Goal: Task Accomplishment & Management: Complete application form

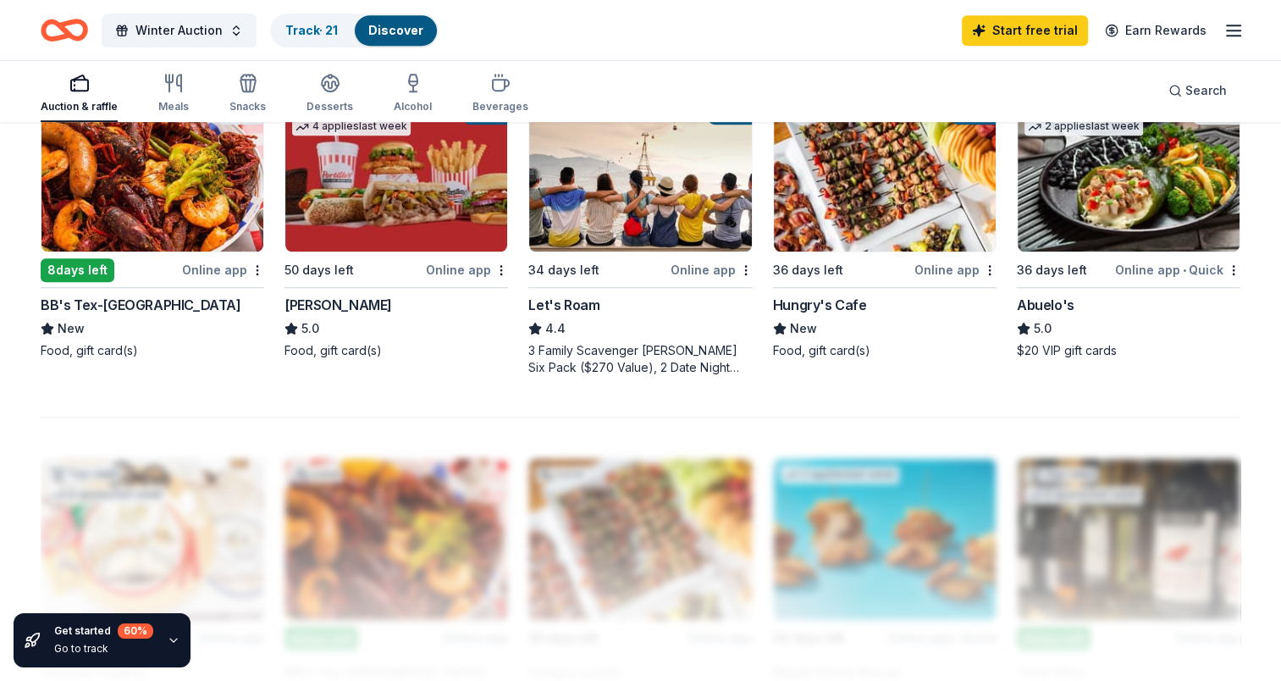
scroll to position [1185, 0]
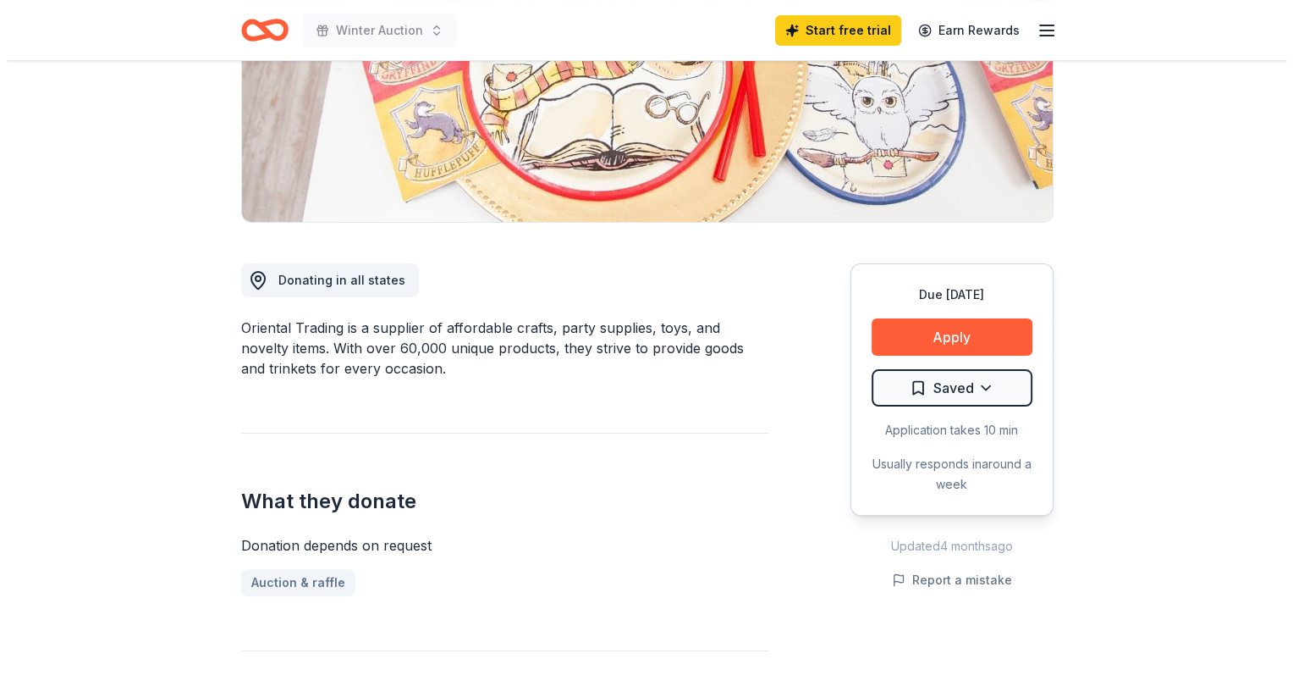
scroll to position [85, 0]
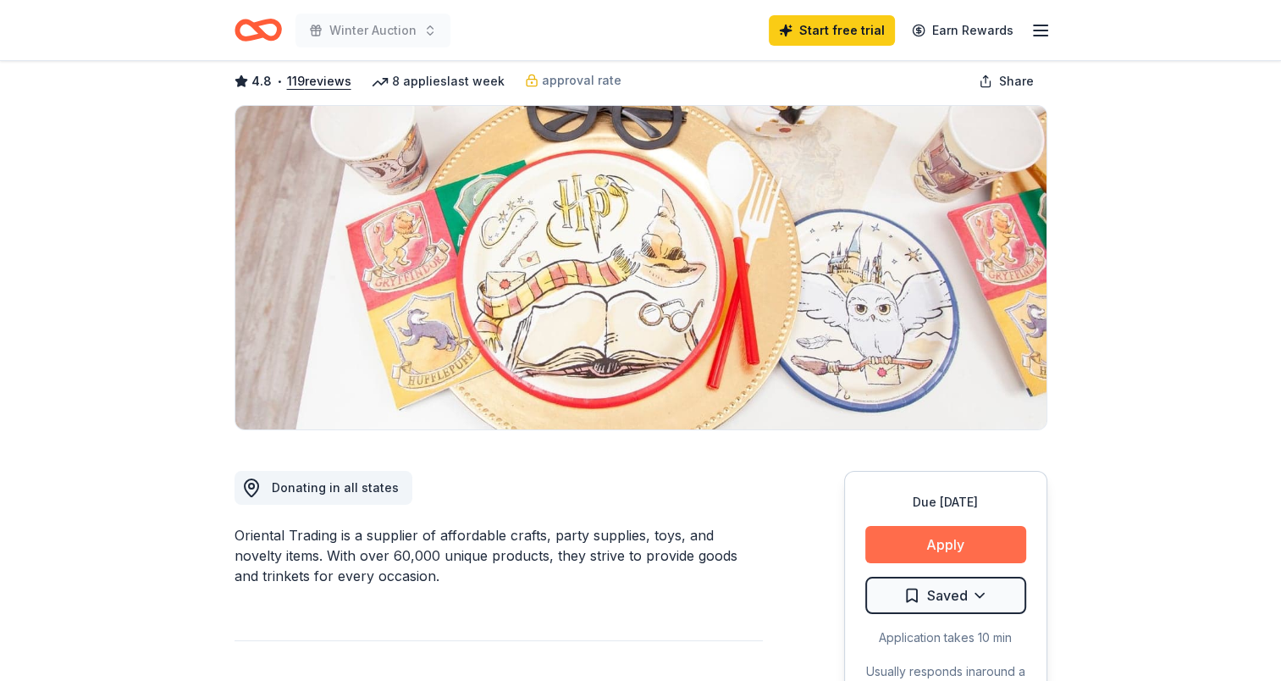
click at [940, 556] on button "Apply" at bounding box center [945, 544] width 161 height 37
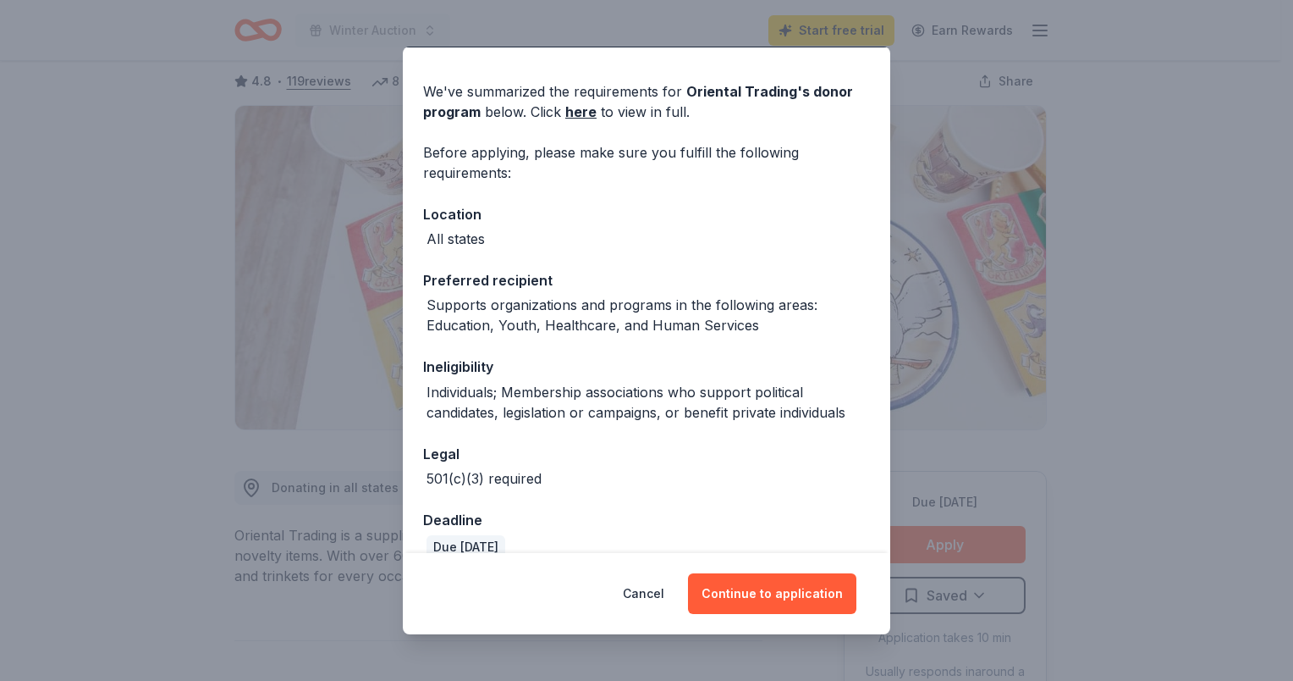
scroll to position [72, 0]
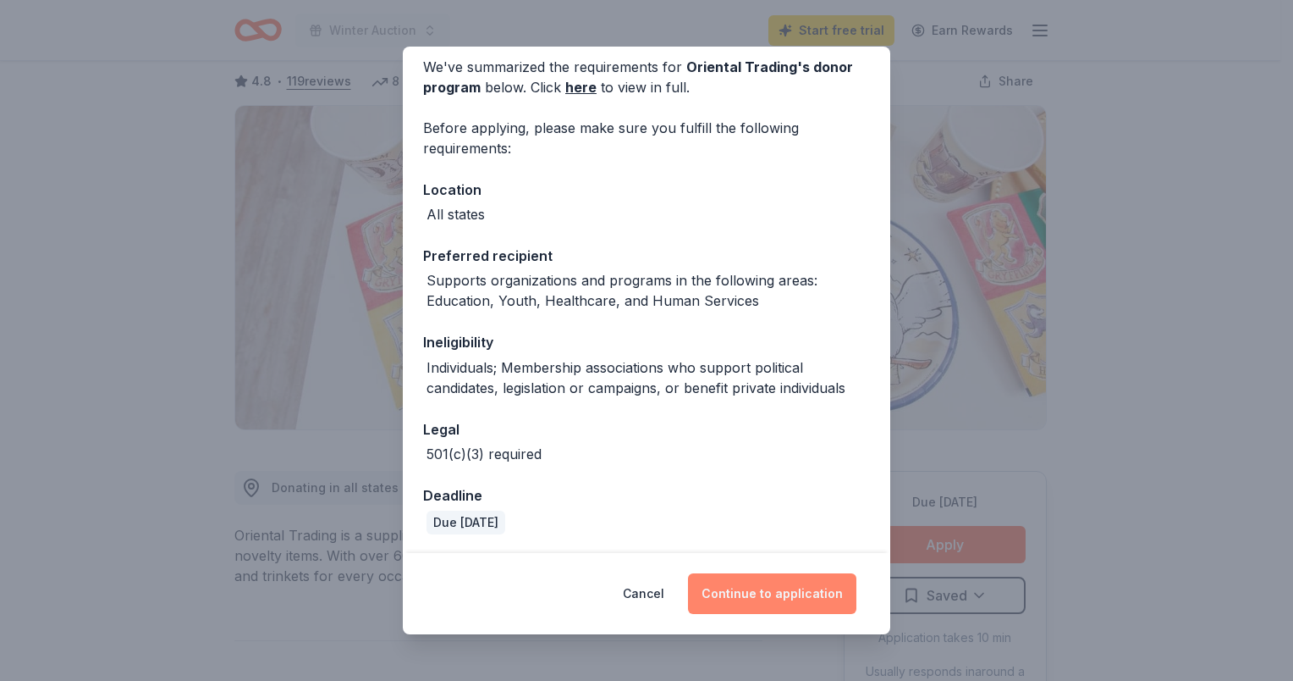
click at [786, 597] on button "Continue to application" at bounding box center [772, 593] width 168 height 41
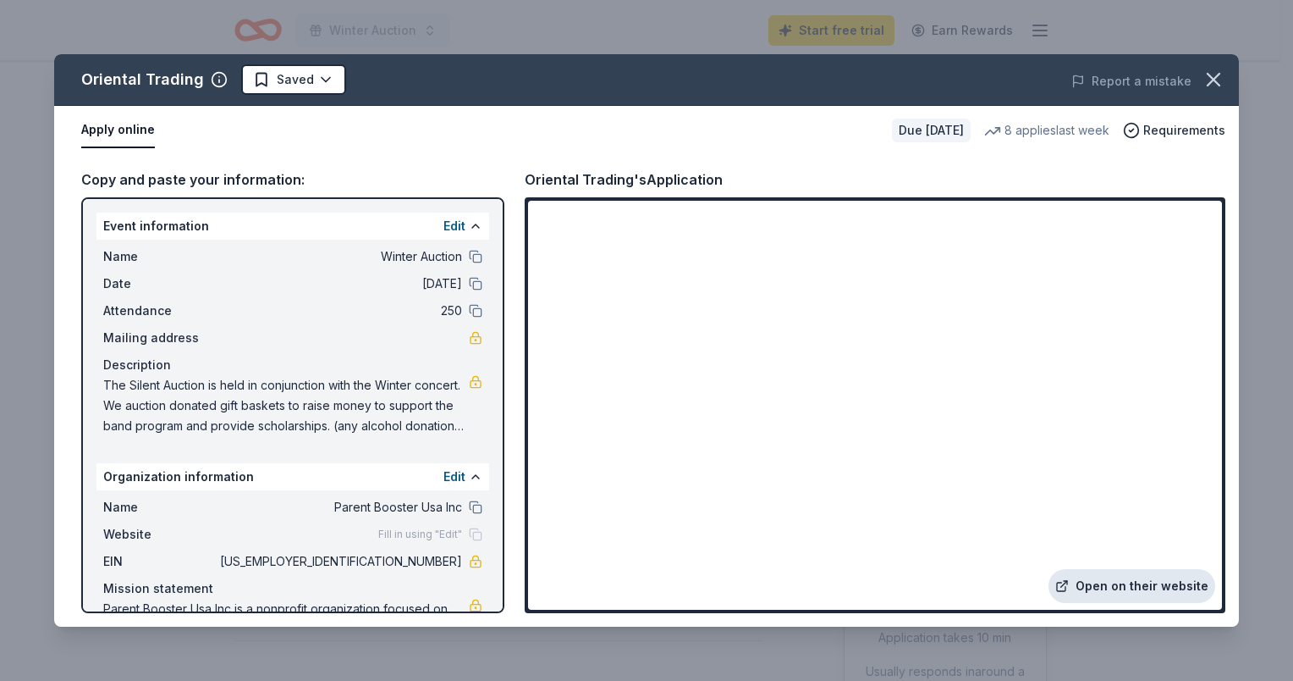
click at [1123, 591] on link "Open on their website" at bounding box center [1132, 586] width 167 height 34
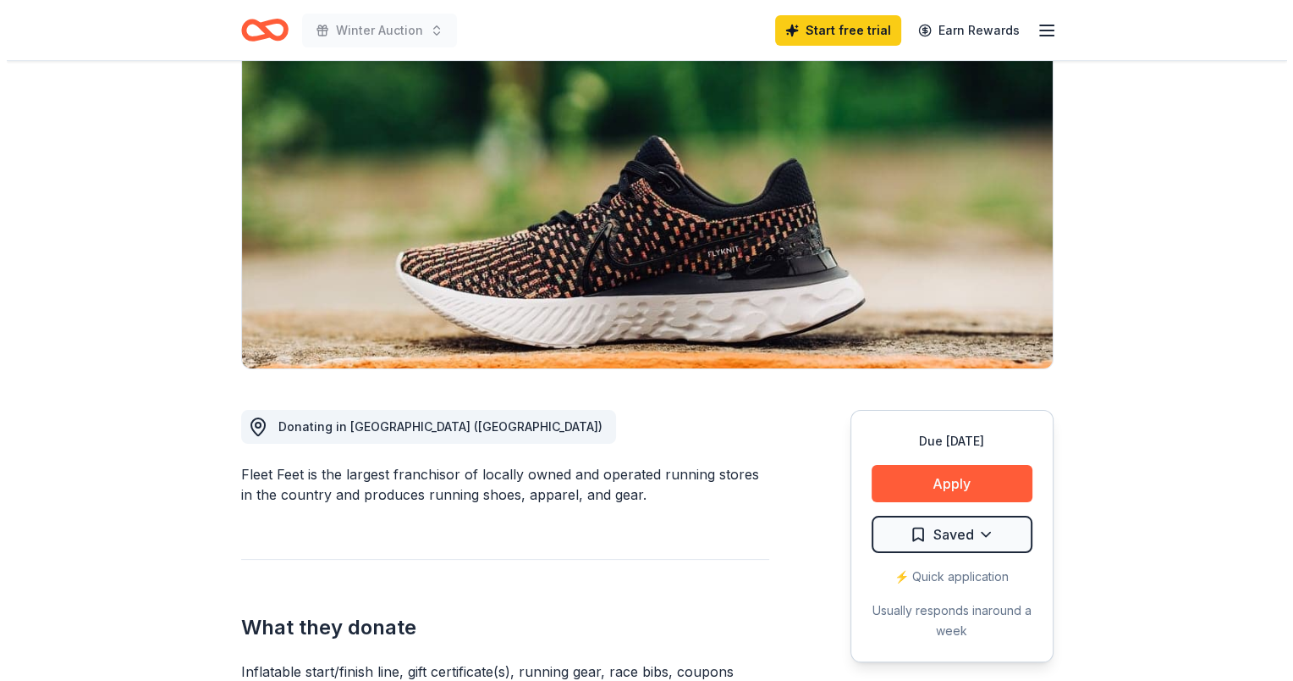
scroll to position [169, 0]
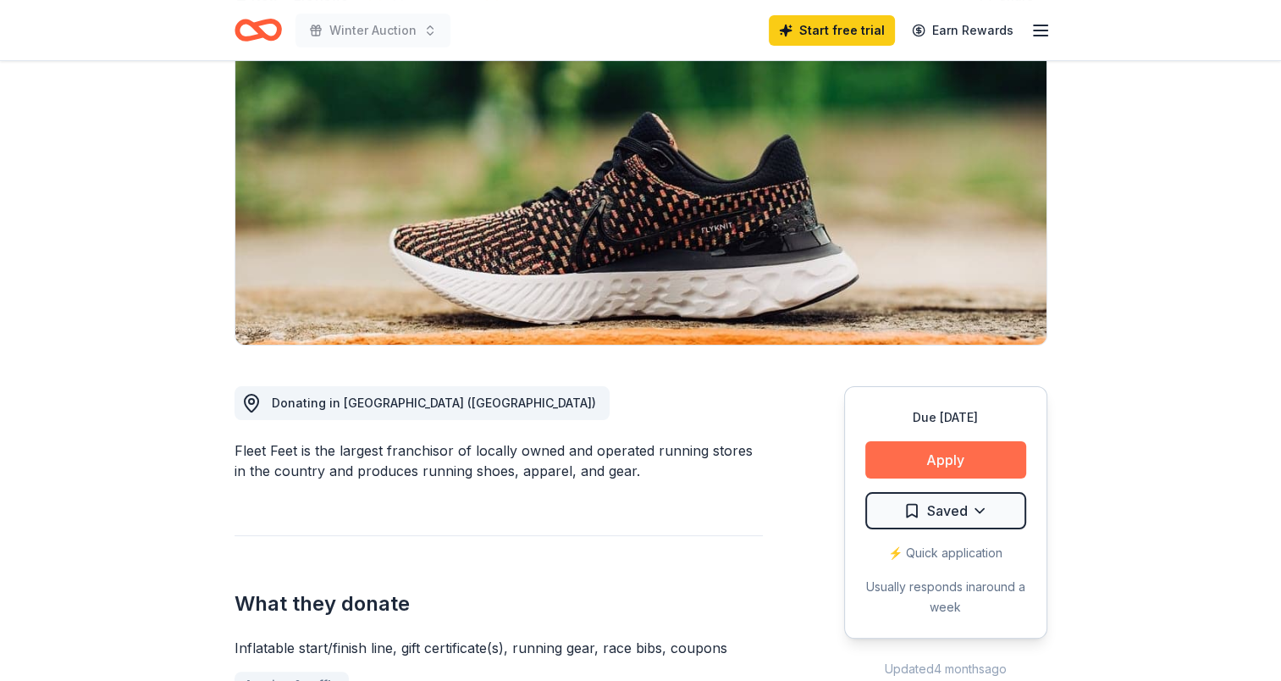
click at [954, 457] on button "Apply" at bounding box center [945, 459] width 161 height 37
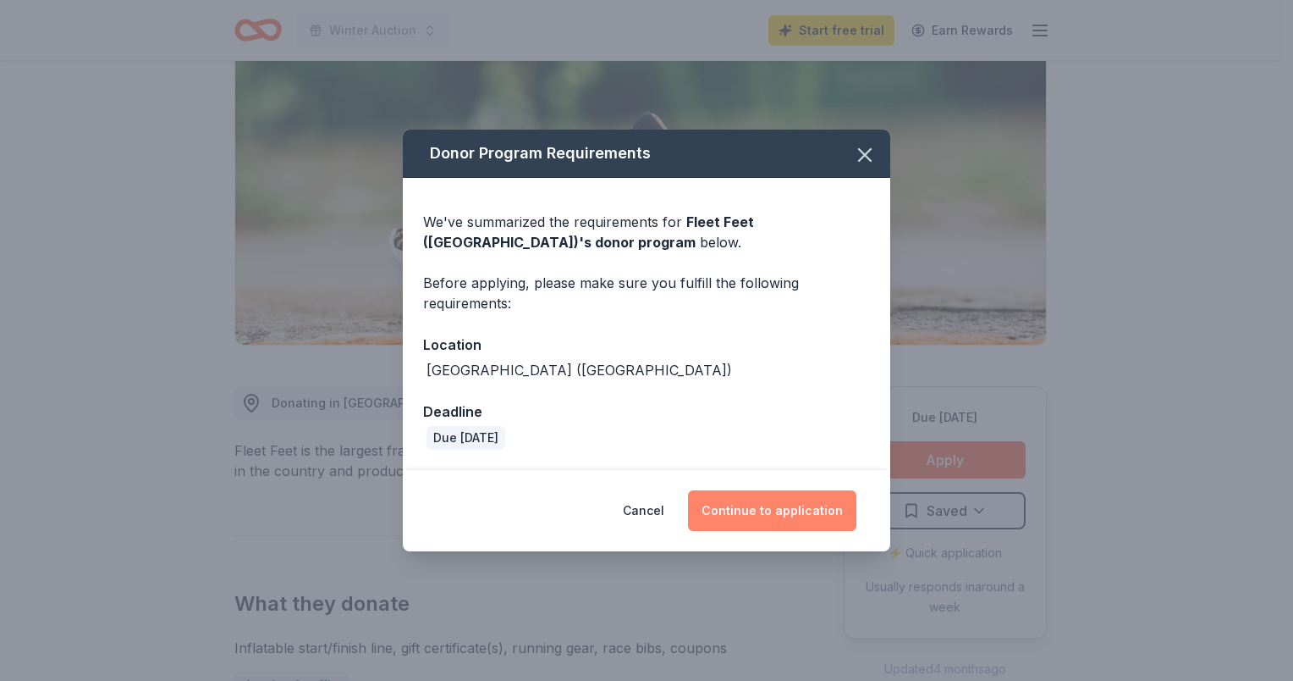
click at [773, 511] on button "Continue to application" at bounding box center [772, 510] width 168 height 41
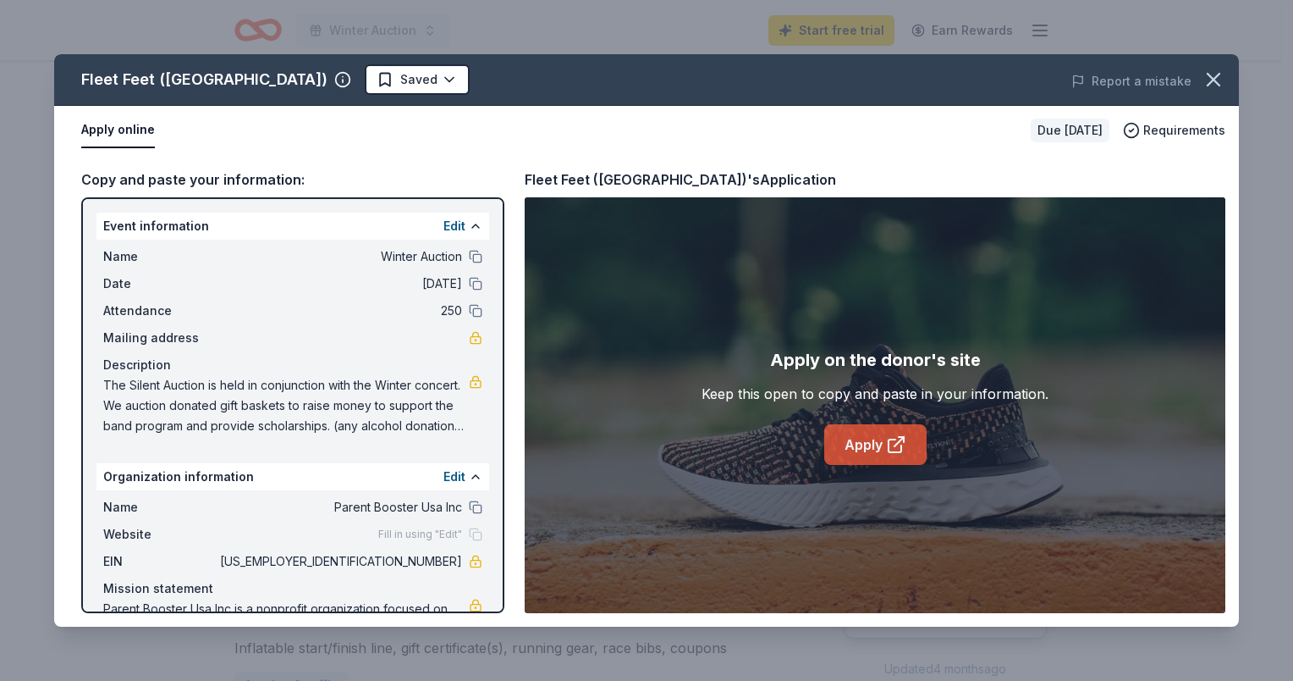
click at [879, 460] on link "Apply" at bounding box center [875, 444] width 102 height 41
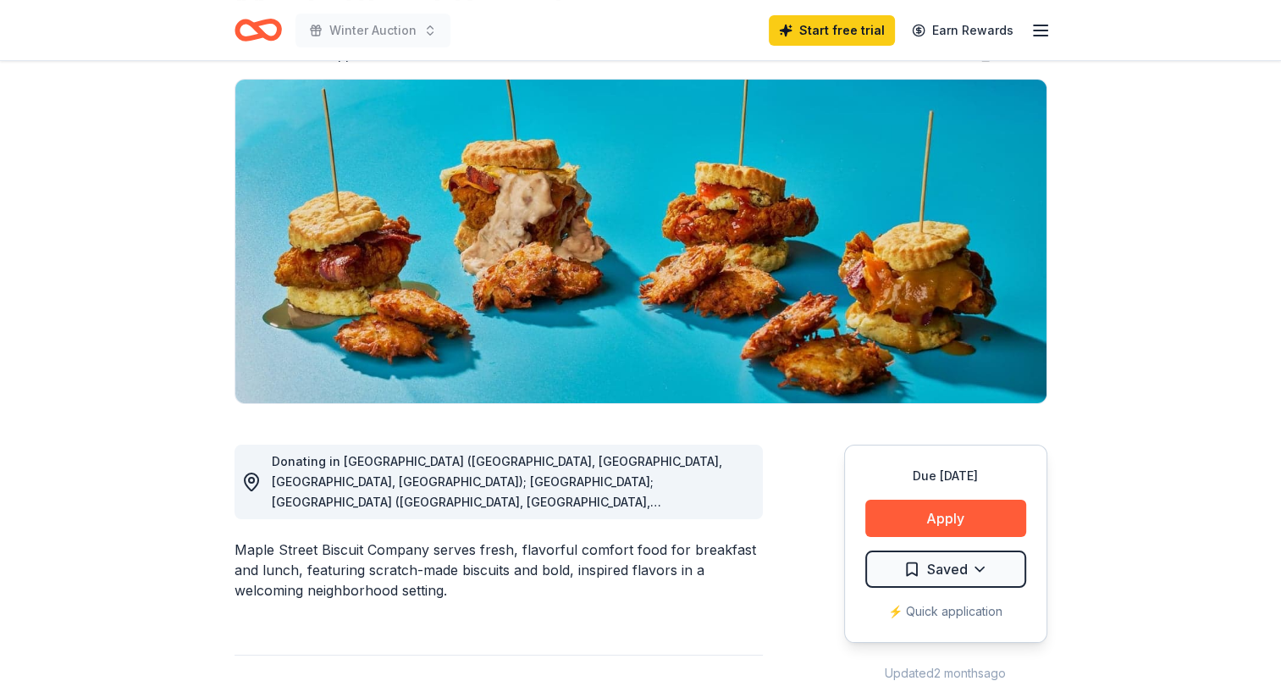
scroll to position [85, 0]
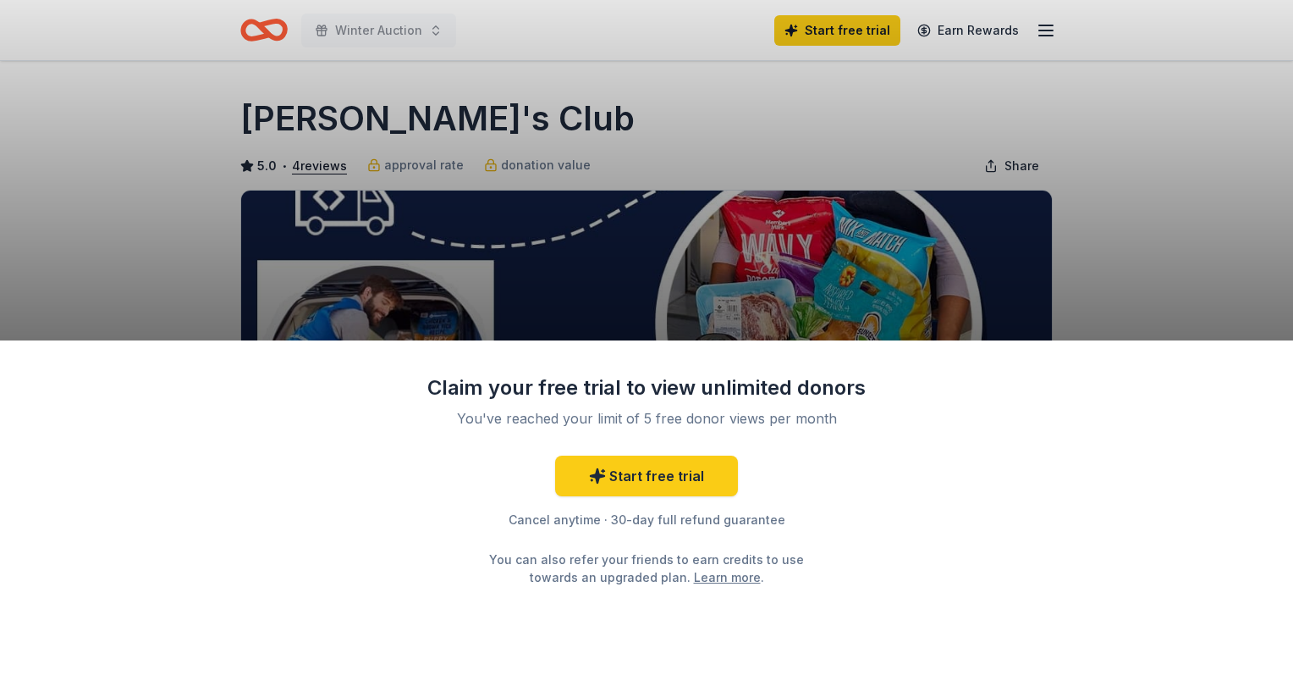
click at [1102, 271] on div "Claim your free trial to view unlimited donors You've reached your limit of 5 f…" at bounding box center [646, 340] width 1293 height 681
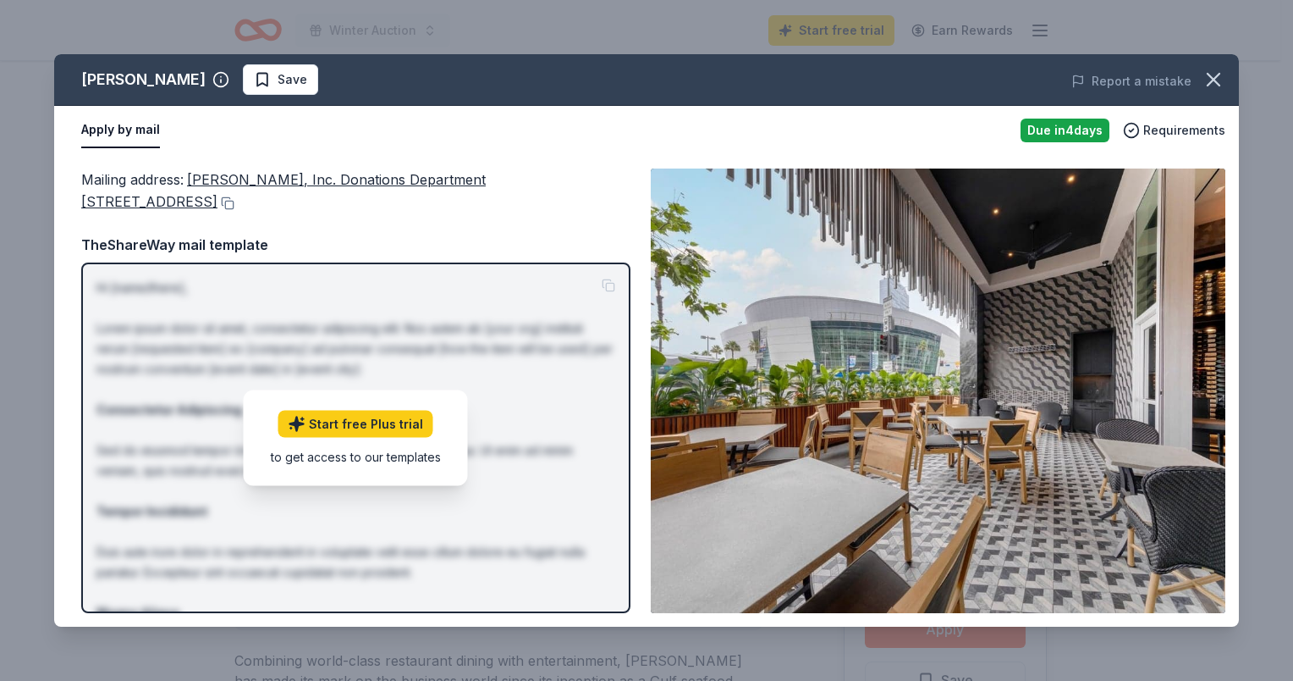
scroll to position [762, 0]
